Goal: Task Accomplishment & Management: Use online tool/utility

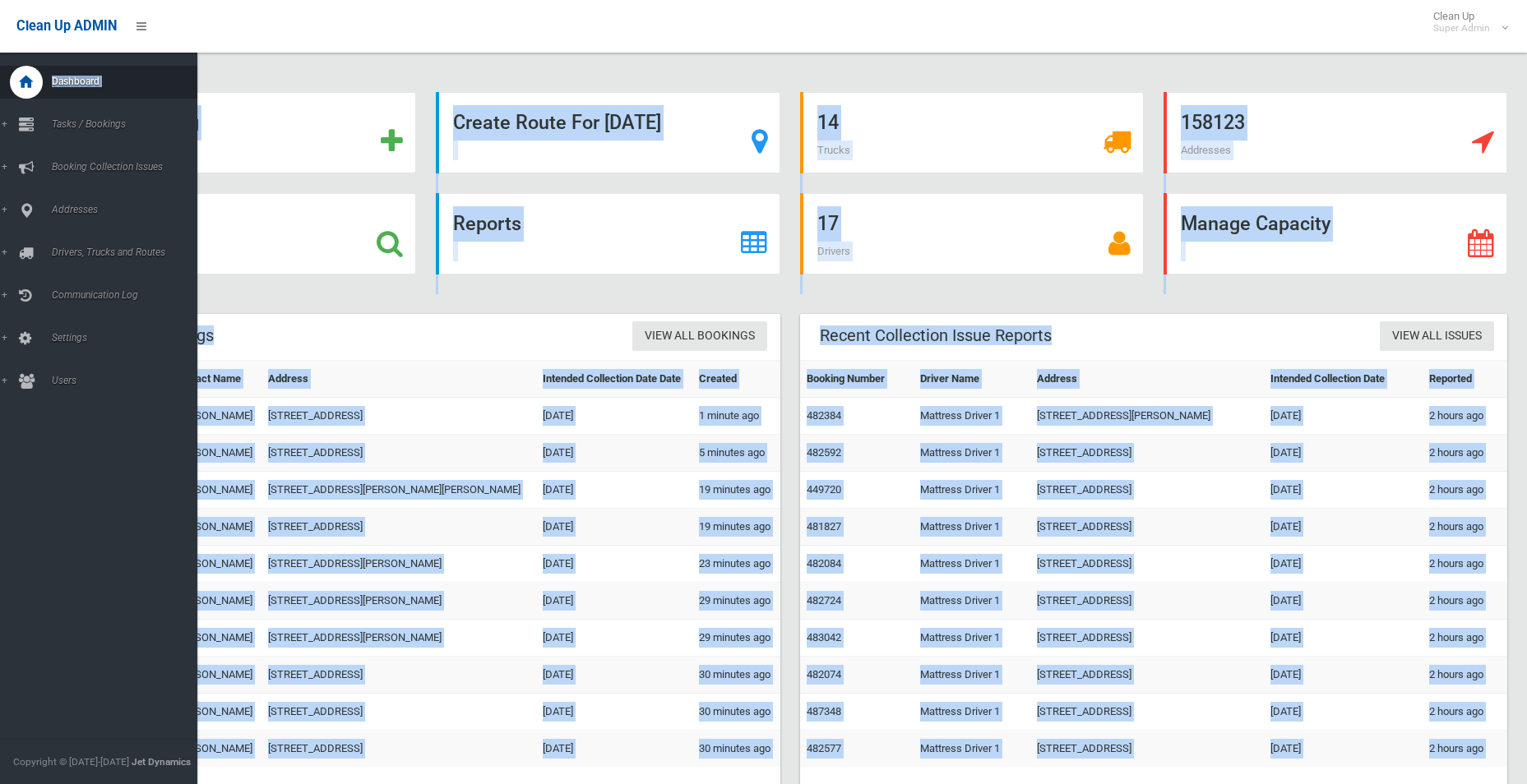
click at [0, 119] on html "Clean Up ADMIN Clean Up Super Admin Logout Add Booking" at bounding box center [764, 392] width 1527 height 784
click at [0, 119] on link "Tasks / Bookings" at bounding box center [105, 125] width 209 height 33
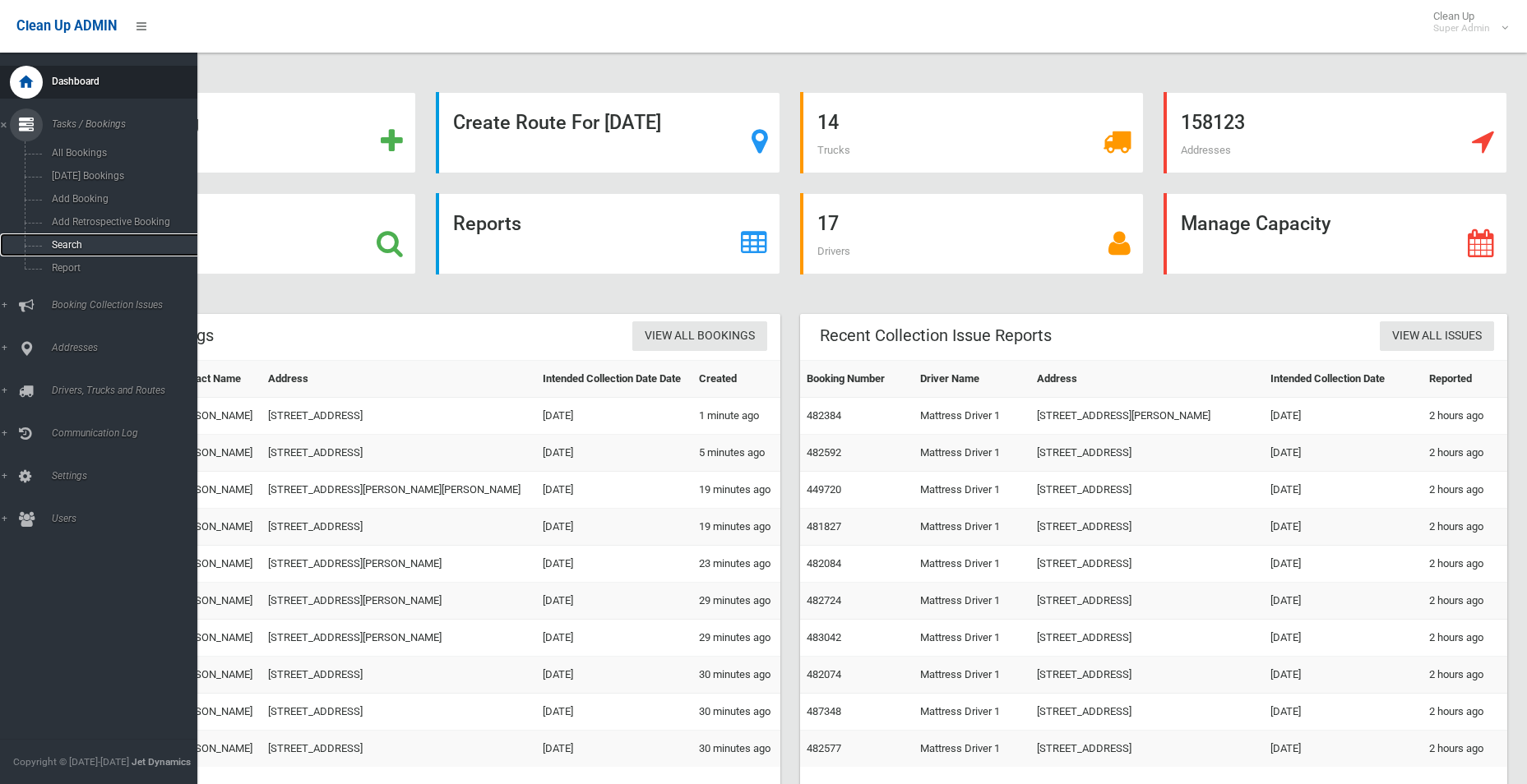
click at [75, 243] on span "Search" at bounding box center [121, 244] width 148 height 11
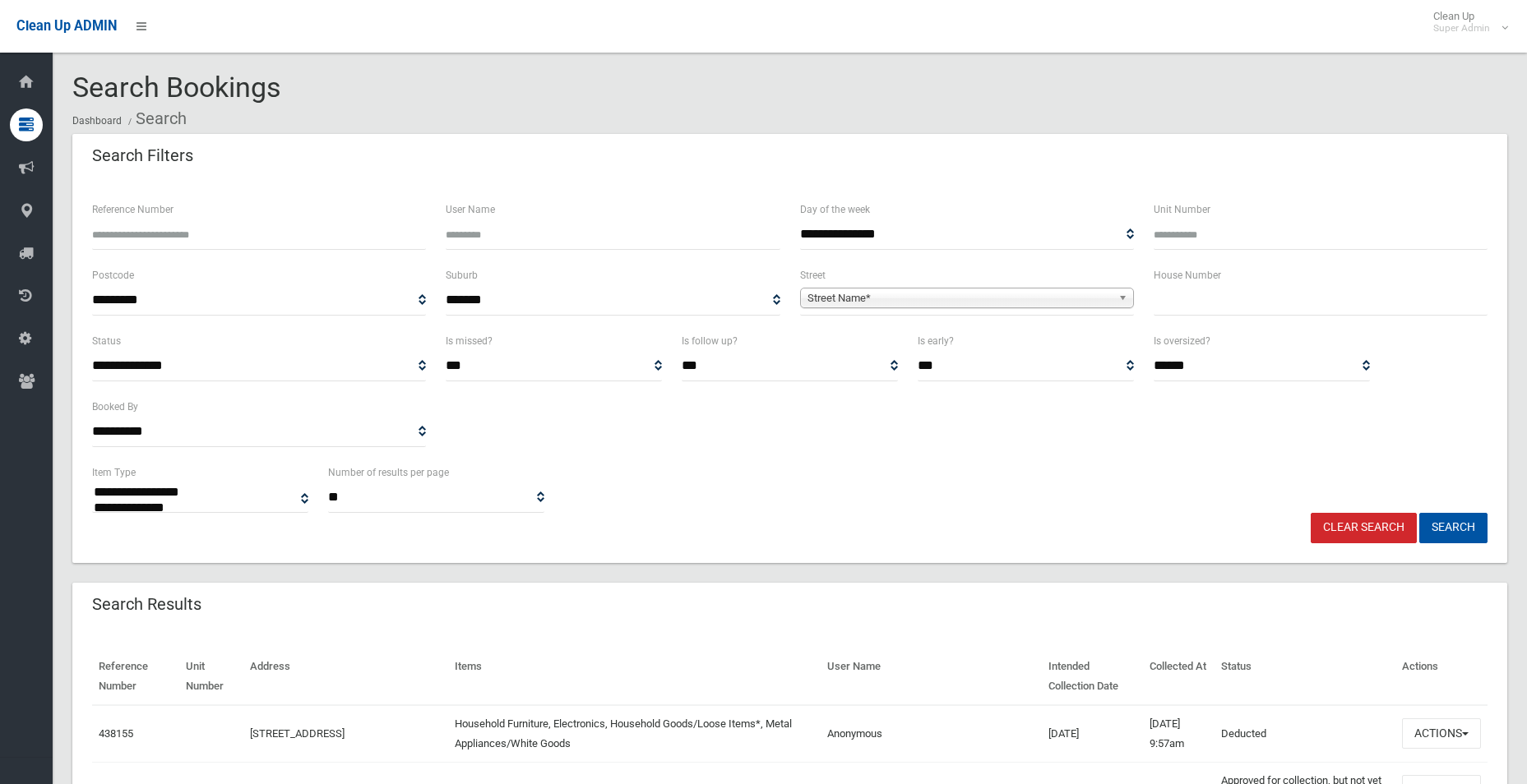
select select
click at [916, 308] on div "Street Name*" at bounding box center [967, 298] width 334 height 21
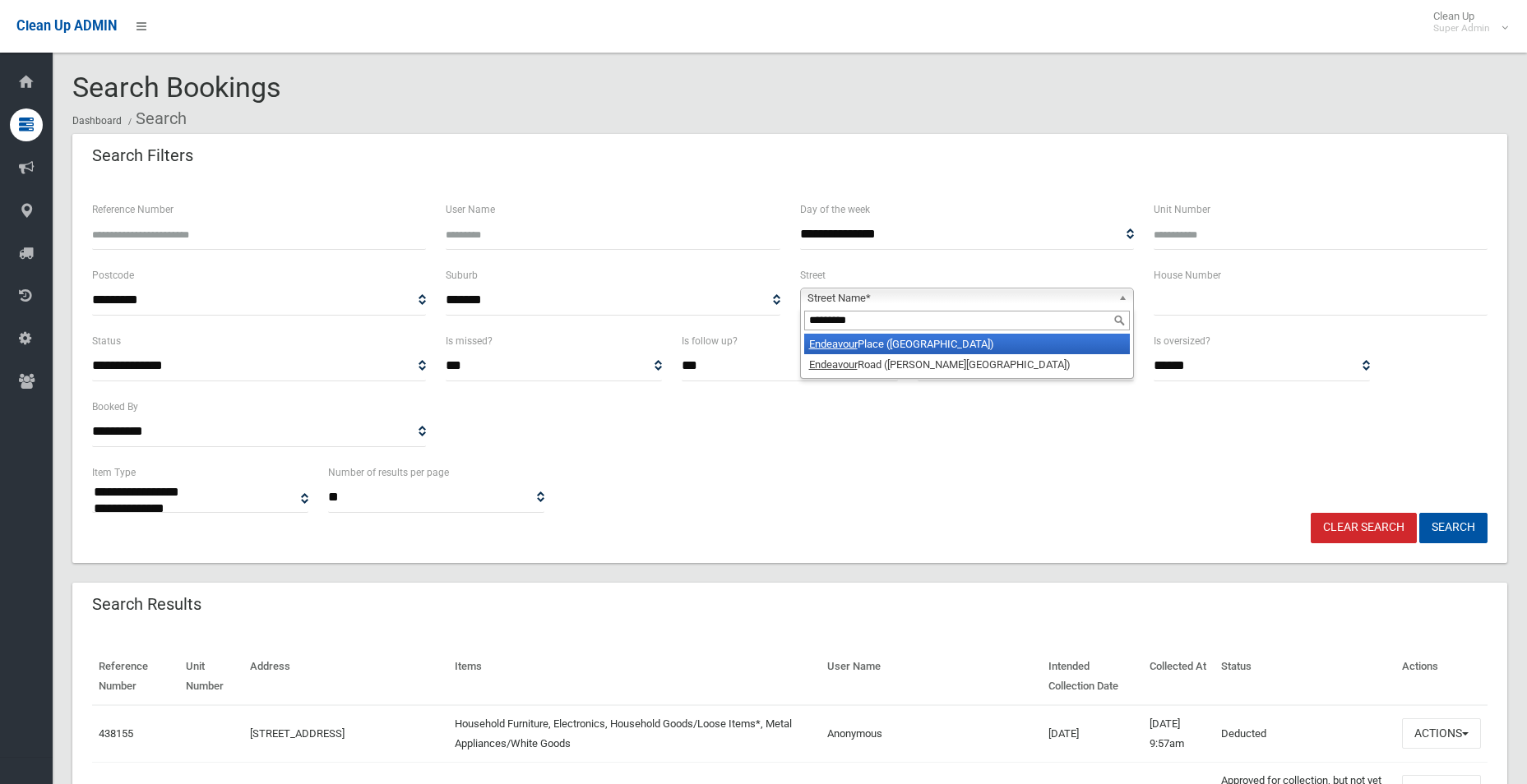
type input "*********"
click at [848, 341] on em "Endeavour" at bounding box center [833, 344] width 49 height 12
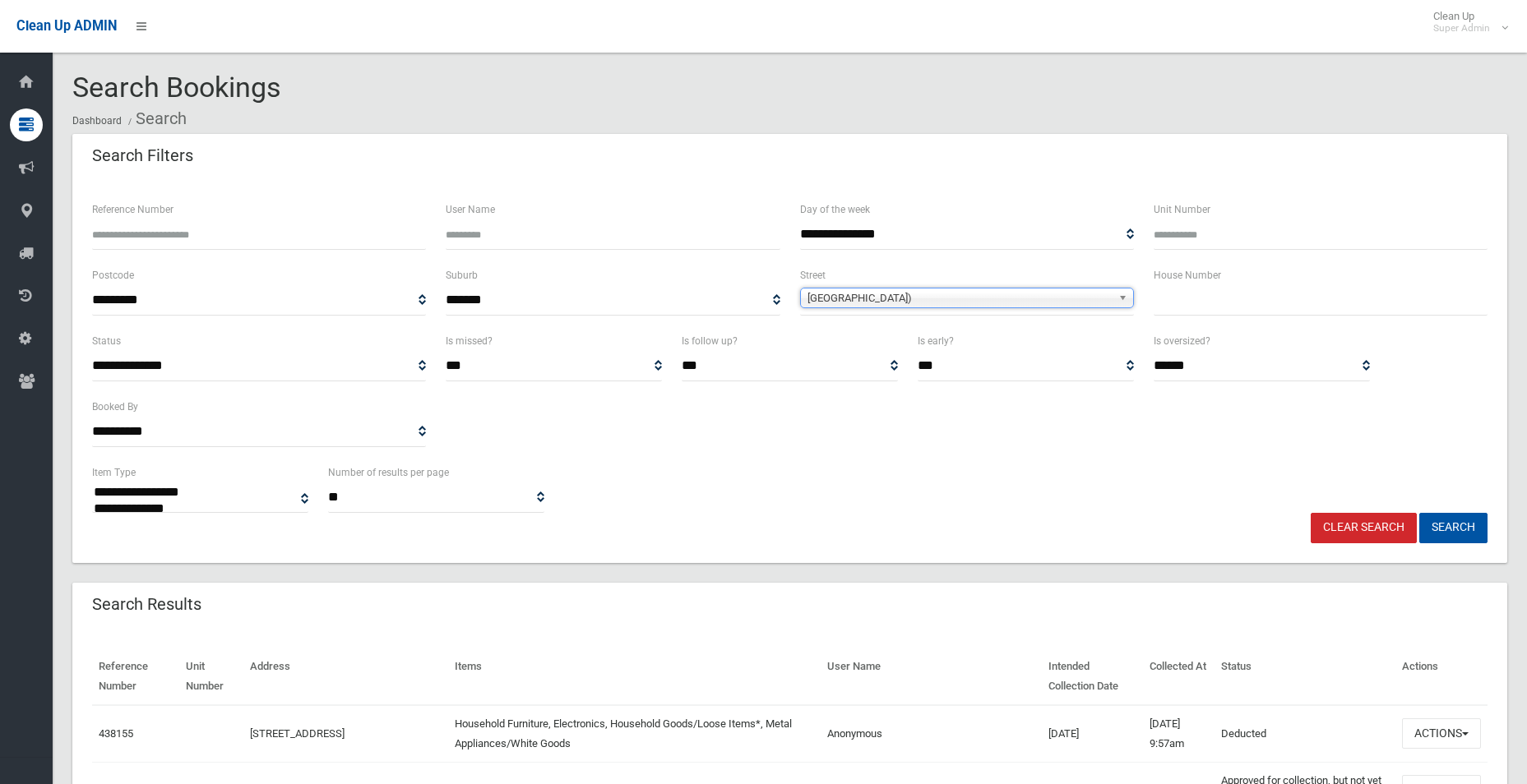
click at [1240, 296] on input "text" at bounding box center [1320, 300] width 334 height 30
type input "*"
click at [1419, 513] on button "Search" at bounding box center [1453, 528] width 69 height 30
click at [1459, 515] on button "Search" at bounding box center [1453, 528] width 69 height 30
click at [1464, 540] on button "Search" at bounding box center [1453, 528] width 69 height 30
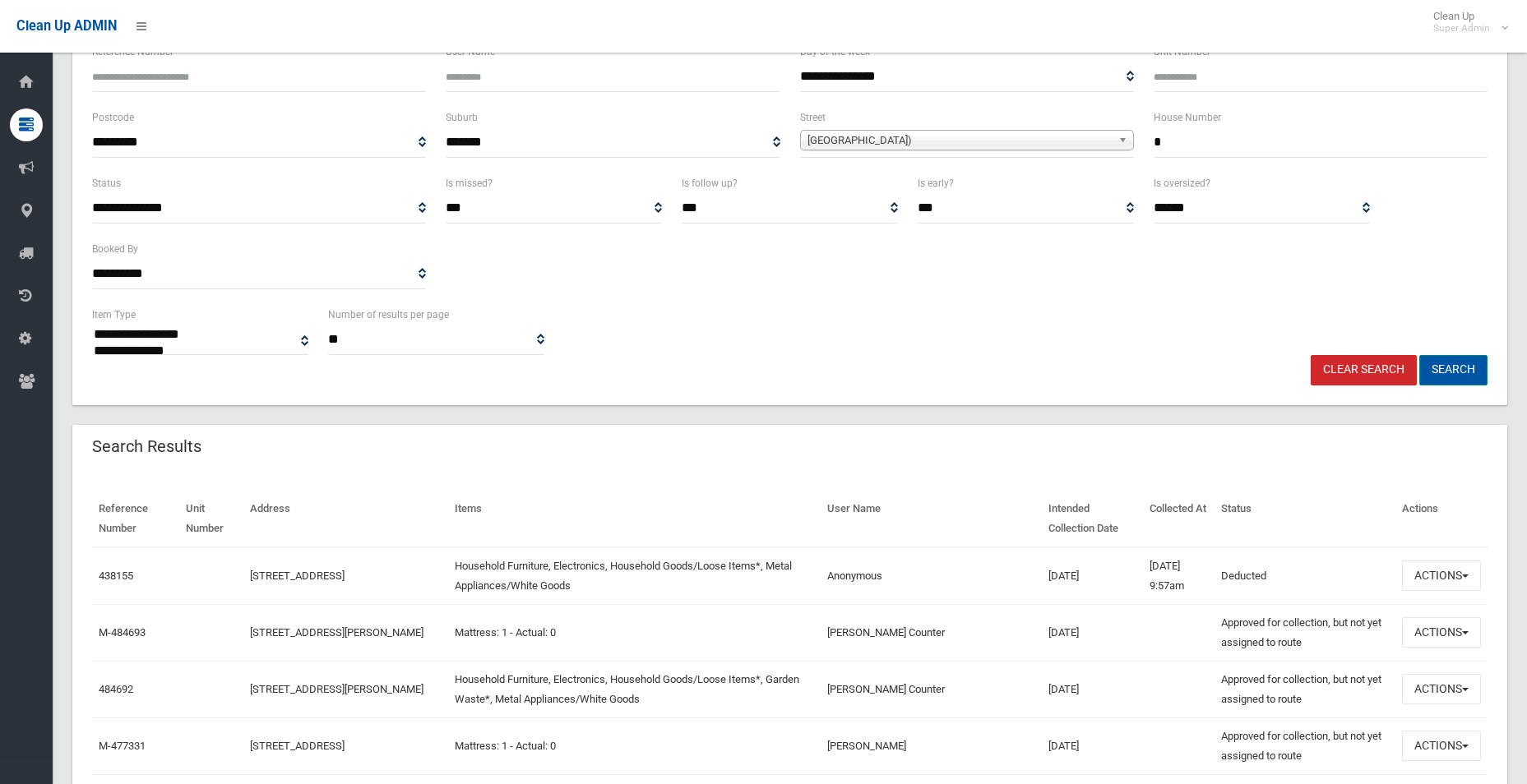
scroll to position [165, 0]
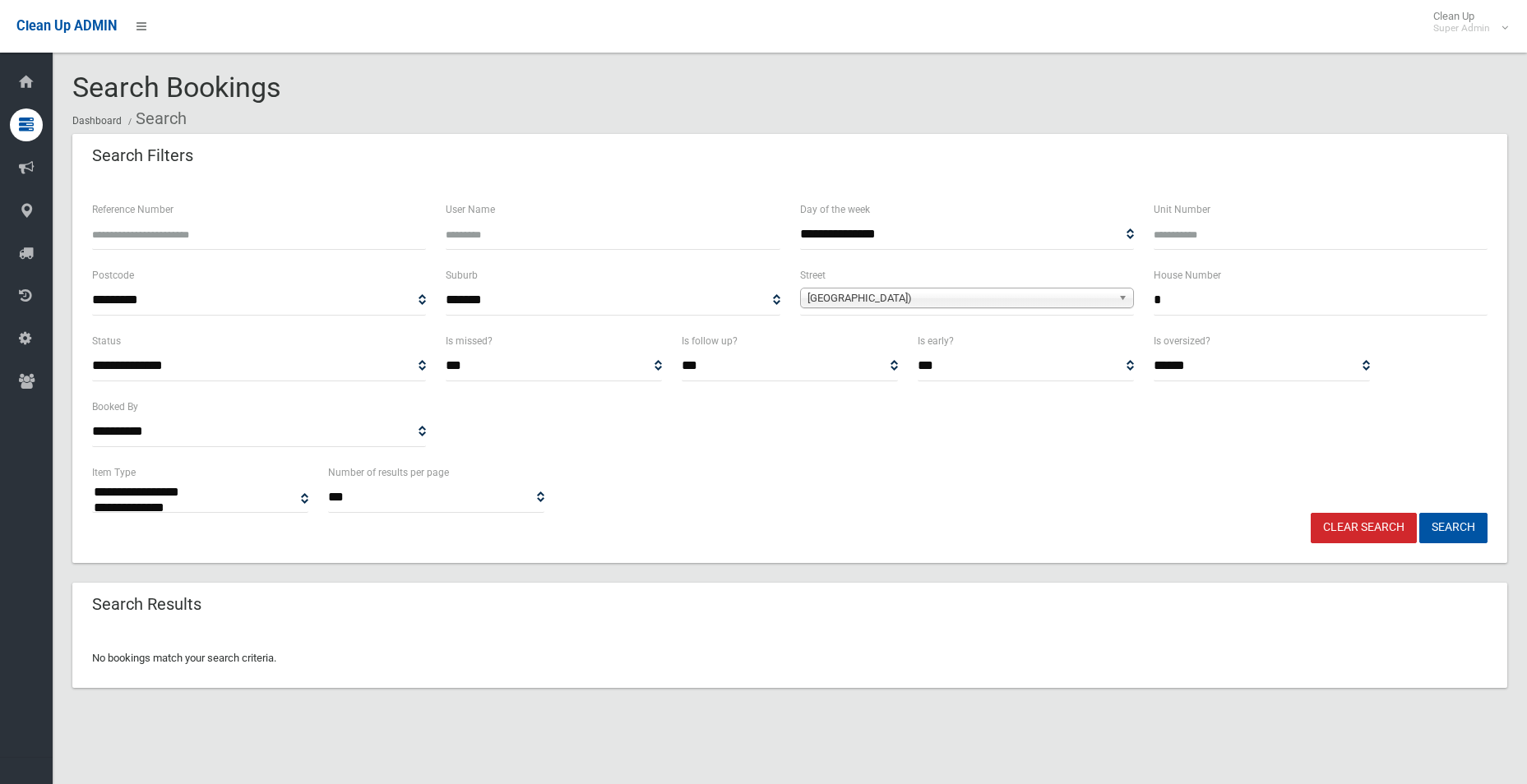
select select
drag, startPoint x: 1137, startPoint y: 297, endPoint x: 1119, endPoint y: 297, distance: 18.0
click at [1124, 297] on div "**********" at bounding box center [790, 299] width 1415 height 66
click at [1419, 513] on button "Search" at bounding box center [1453, 528] width 69 height 30
click at [1444, 525] on button "Search" at bounding box center [1453, 528] width 69 height 30
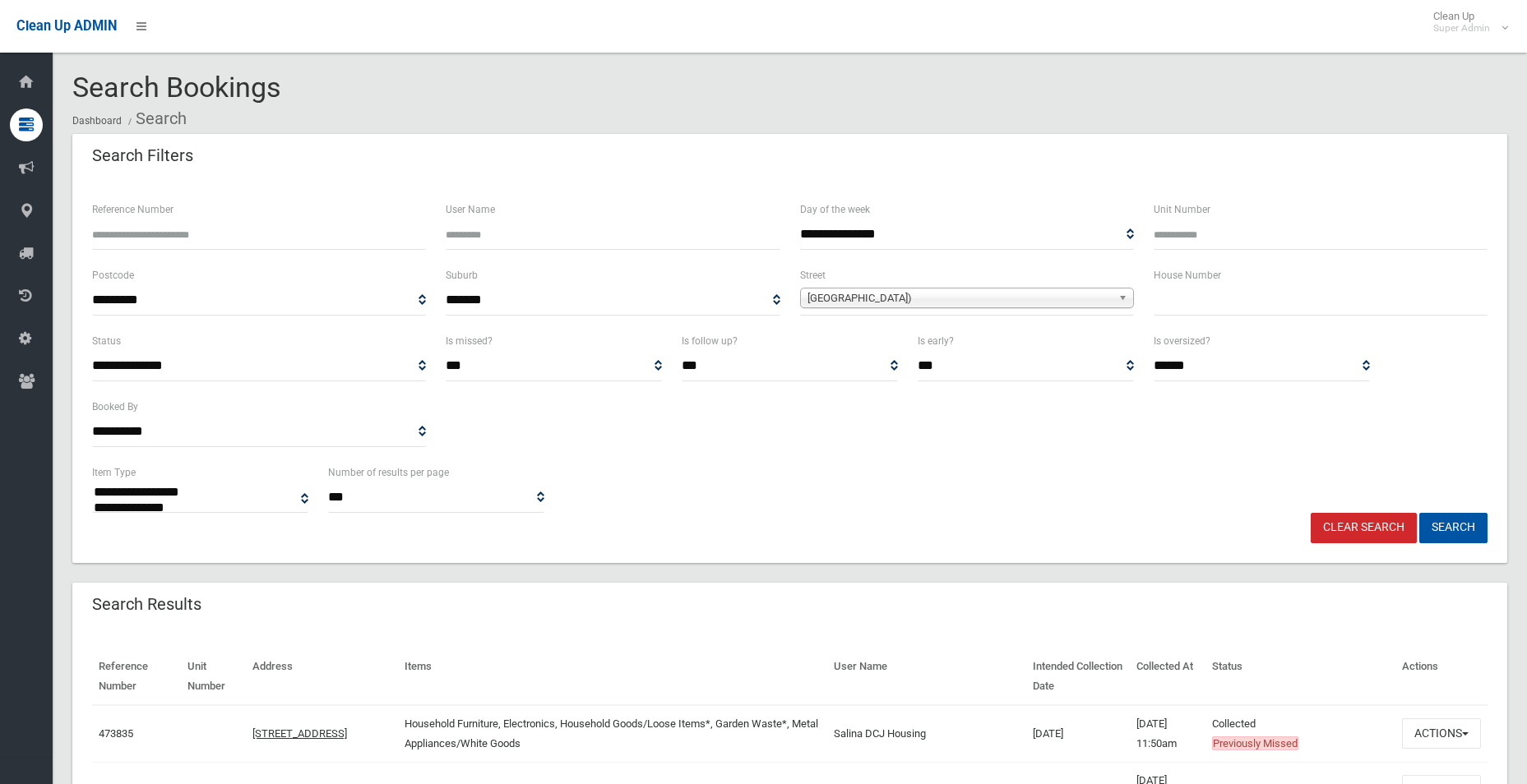
select select
